Goal: Transaction & Acquisition: Download file/media

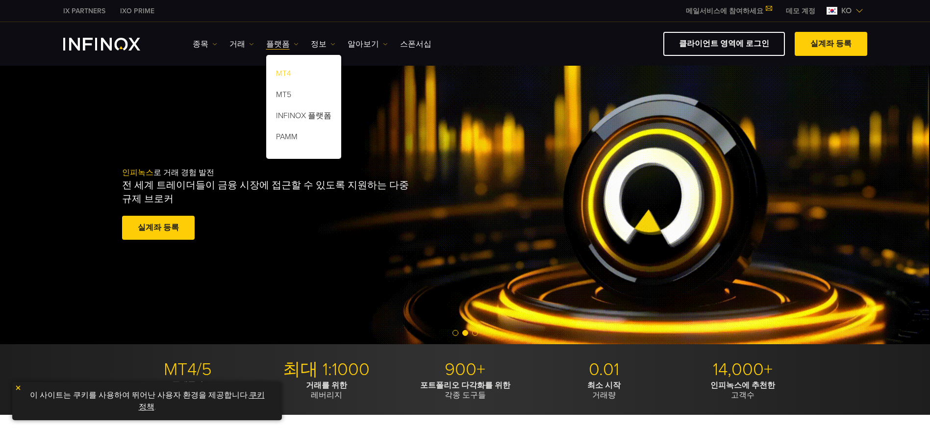
click at [286, 74] on link "MT4" at bounding box center [303, 75] width 75 height 21
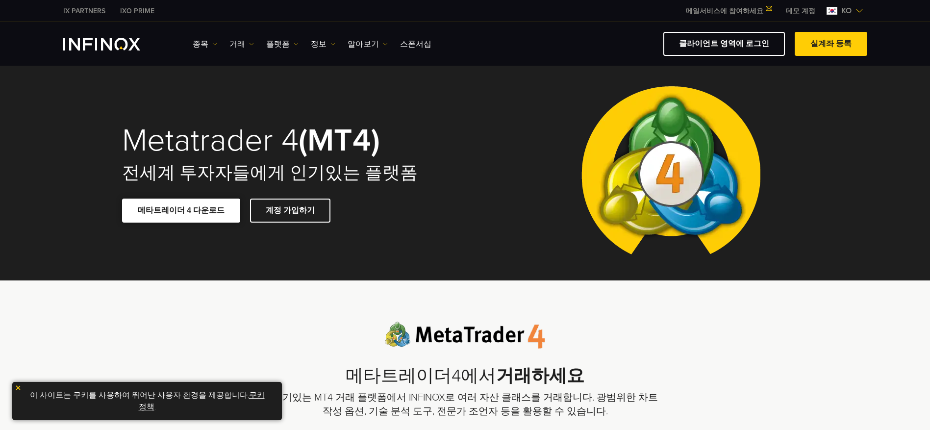
click at [193, 215] on link "메타트레이더 4 다운로드" at bounding box center [181, 211] width 118 height 24
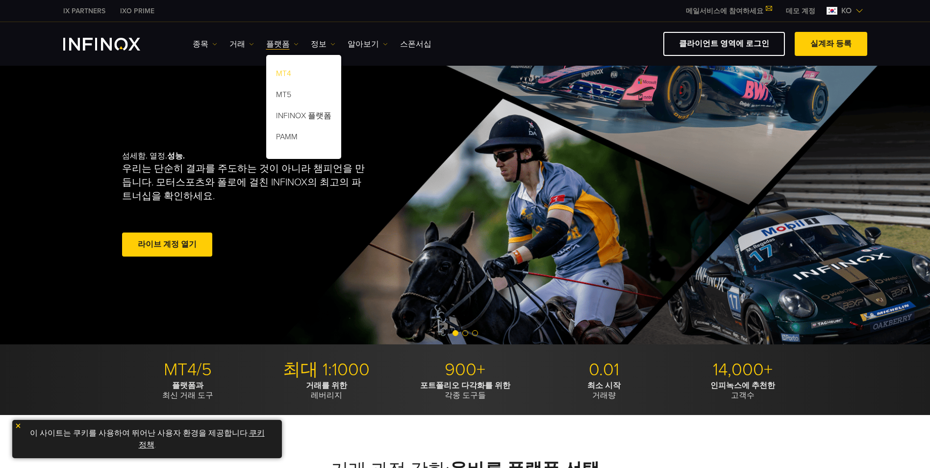
click at [278, 71] on link "MT4" at bounding box center [303, 75] width 75 height 21
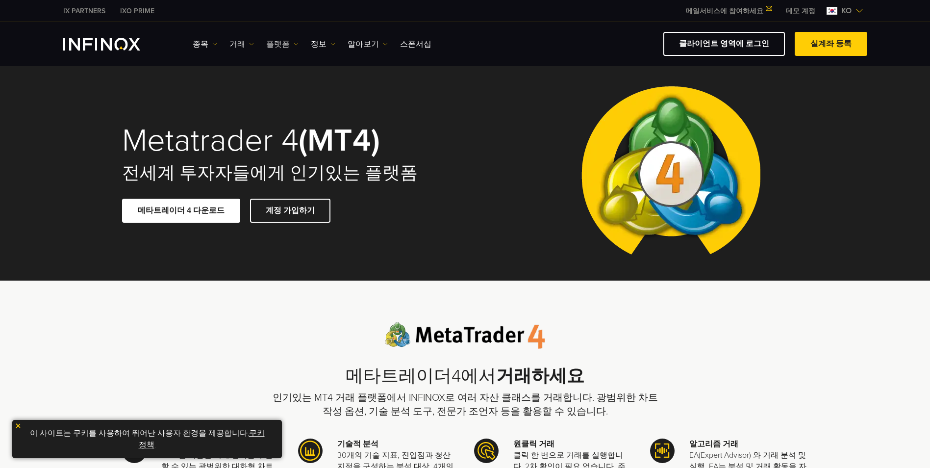
click at [288, 44] on link "플랫폼" at bounding box center [282, 44] width 32 height 12
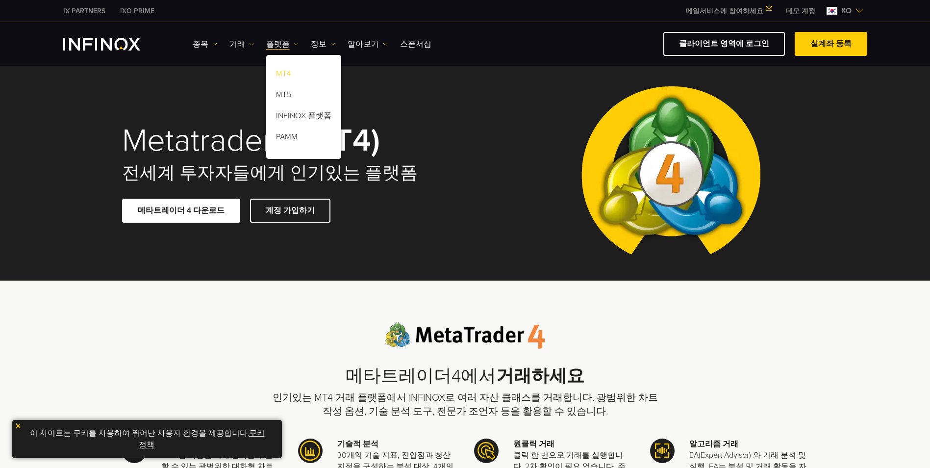
click at [293, 77] on link "MT4" at bounding box center [303, 75] width 75 height 21
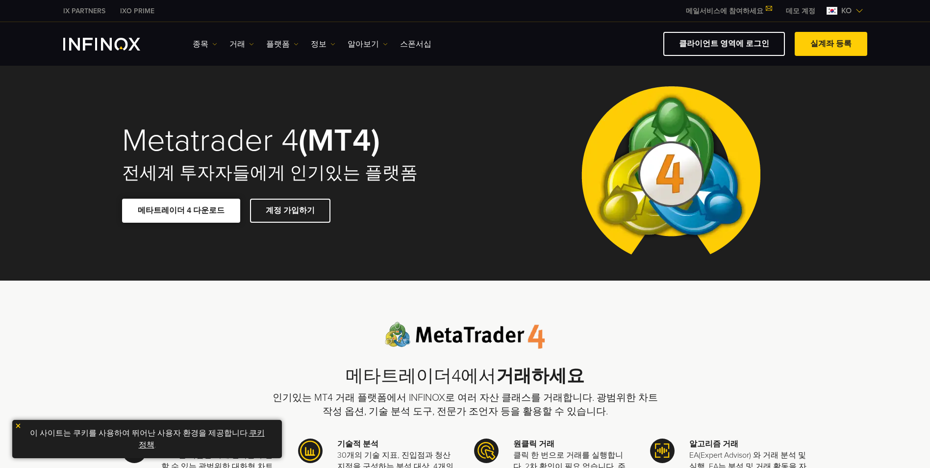
click at [180, 211] on link "메타트레이더 4 다운로드" at bounding box center [181, 211] width 118 height 24
